Goal: Transaction & Acquisition: Purchase product/service

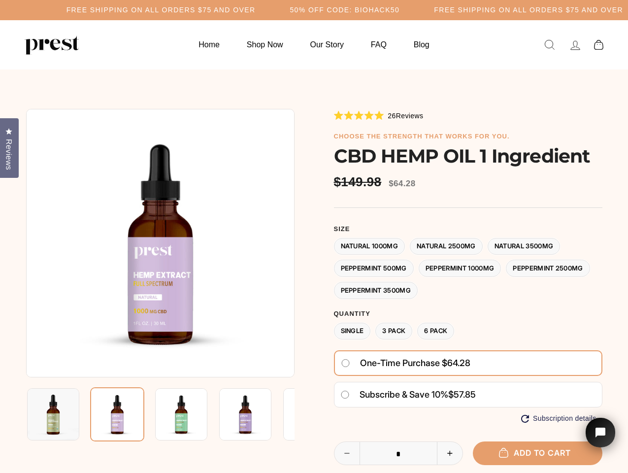
click at [314, 236] on div at bounding box center [314, 354] width 576 height 490
click at [256, 10] on h5 "Free Shipping on all orders $75 and over" at bounding box center [160, 10] width 189 height 8
click at [160, 243] on img at bounding box center [160, 243] width 268 height 268
click at [160, 414] on img at bounding box center [181, 414] width 52 height 52
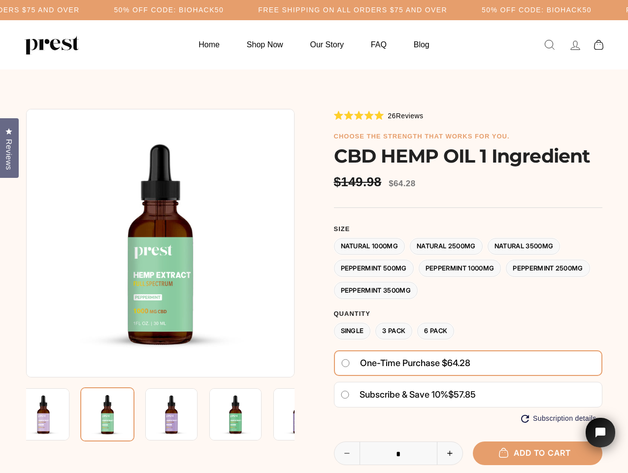
click at [53, 414] on img at bounding box center [43, 414] width 52 height 52
click at [117, 414] on img at bounding box center [107, 414] width 54 height 54
click at [181, 414] on img at bounding box center [171, 414] width 52 height 52
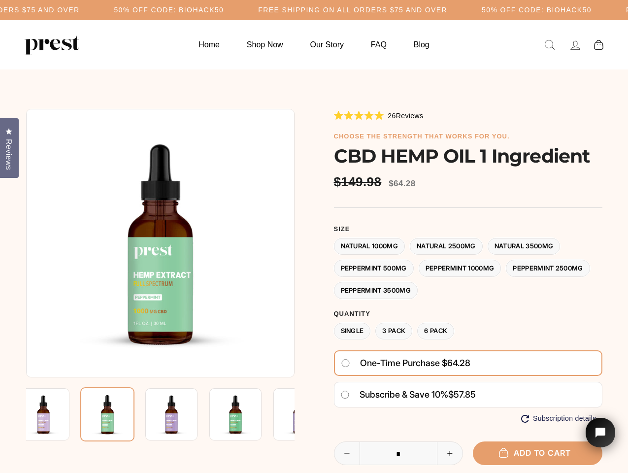
click at [181, 414] on img at bounding box center [171, 414] width 52 height 52
